Goal: Transaction & Acquisition: Purchase product/service

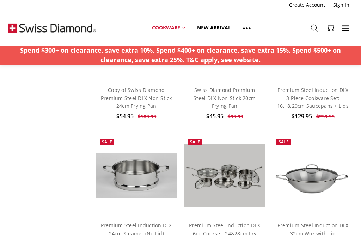
scroll to position [384, 0]
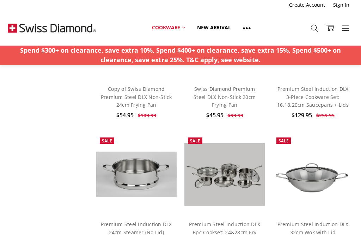
click at [243, 167] on img at bounding box center [225, 174] width 80 height 62
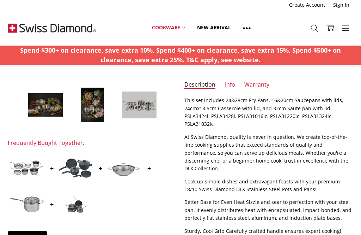
scroll to position [179, 0]
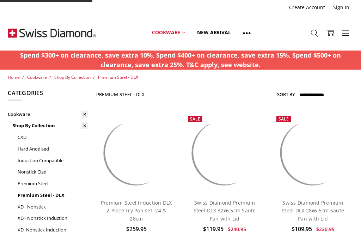
scroll to position [406, 0]
